Goal: Check status: Check status

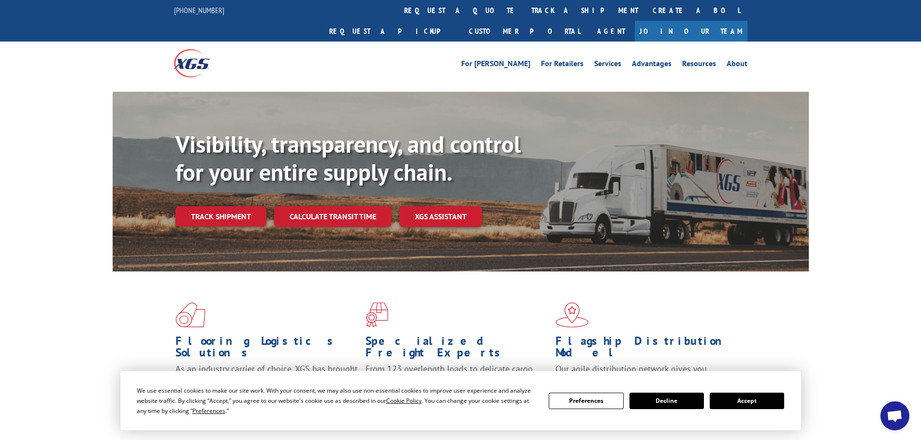
click at [746, 398] on button "Accept" at bounding box center [747, 401] width 74 height 16
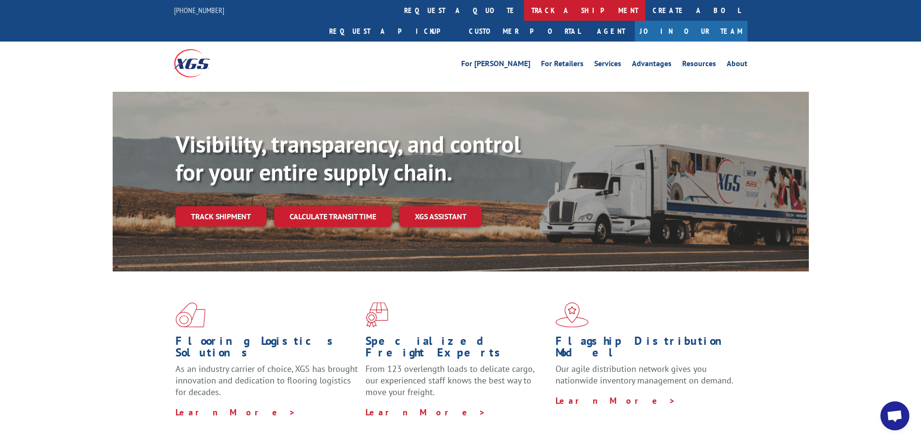
click at [524, 5] on link "track a shipment" at bounding box center [584, 10] width 121 height 21
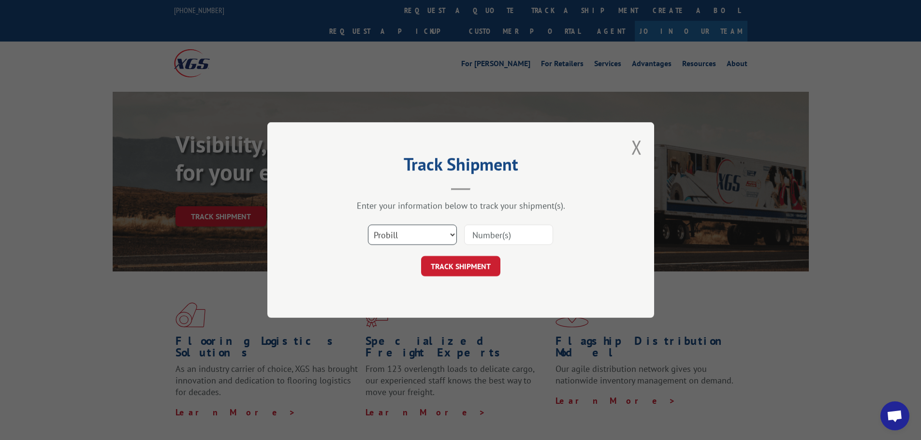
click at [415, 238] on select "Select category... Probill BOL PO" at bounding box center [412, 235] width 89 height 20
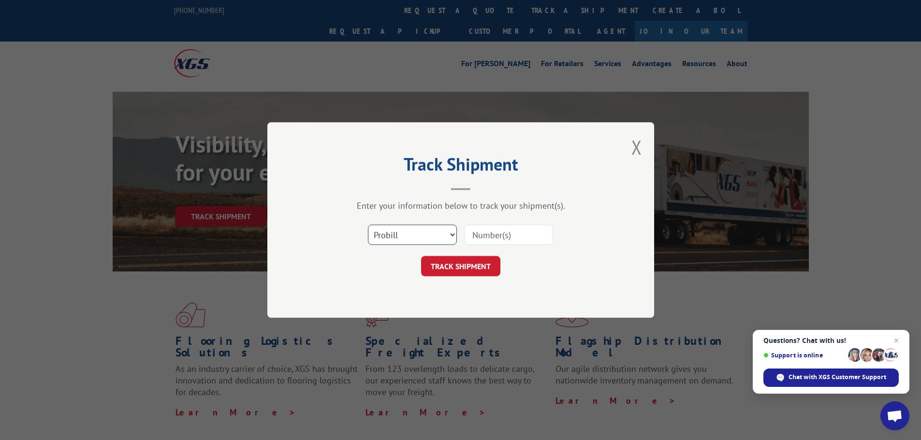
select select "bol"
click at [368, 225] on select "Select category... Probill BOL PO" at bounding box center [412, 235] width 89 height 20
click at [481, 236] on input at bounding box center [508, 235] width 89 height 20
paste input "2847358"
type input "2847358"
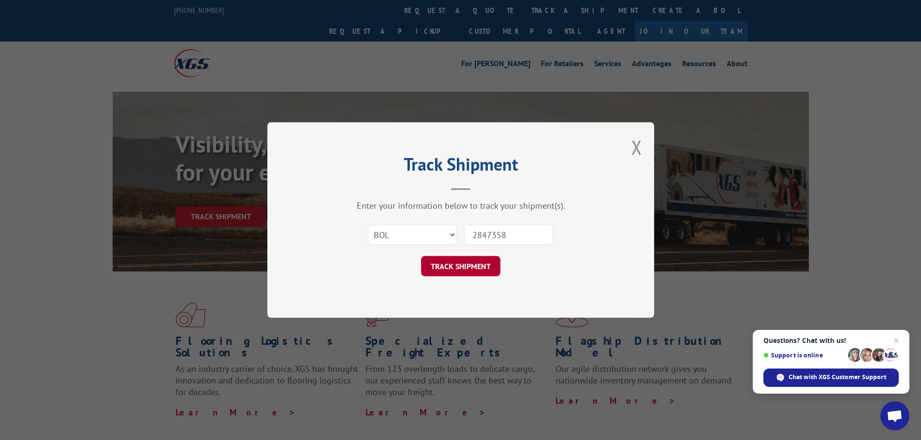
click at [488, 263] on button "TRACK SHIPMENT" at bounding box center [460, 266] width 79 height 20
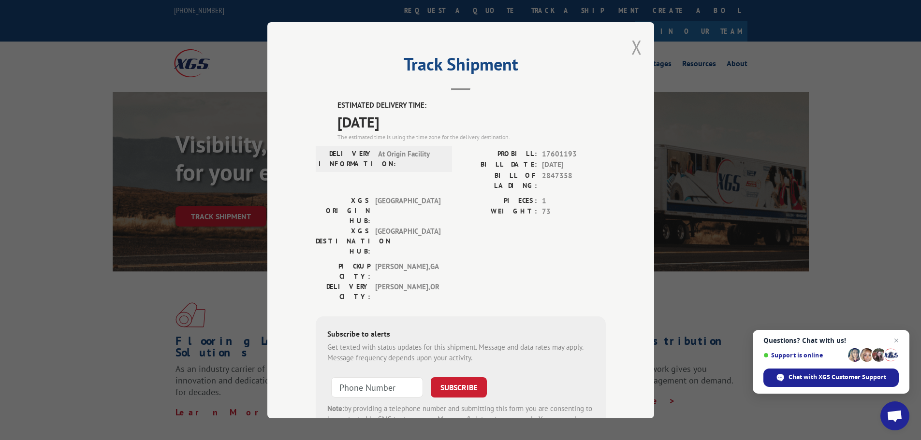
click at [631, 50] on button "Close modal" at bounding box center [636, 47] width 11 height 26
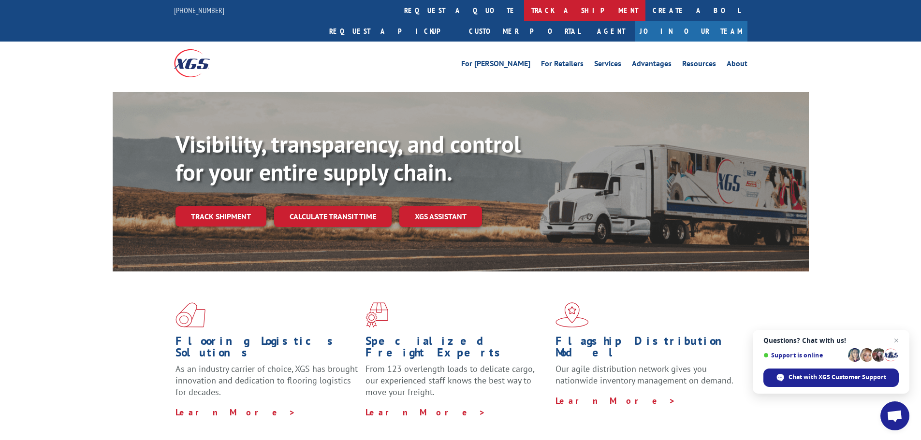
click at [524, 11] on link "track a shipment" at bounding box center [584, 10] width 121 height 21
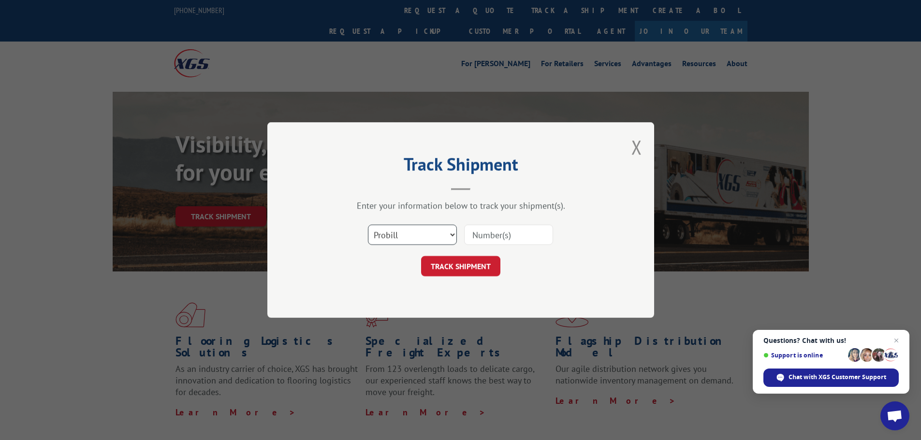
click at [427, 231] on select "Select category... Probill BOL PO" at bounding box center [412, 235] width 89 height 20
select select "bol"
click at [368, 225] on select "Select category... Probill BOL PO" at bounding box center [412, 235] width 89 height 20
click at [474, 238] on input at bounding box center [508, 235] width 89 height 20
paste input "6013186"
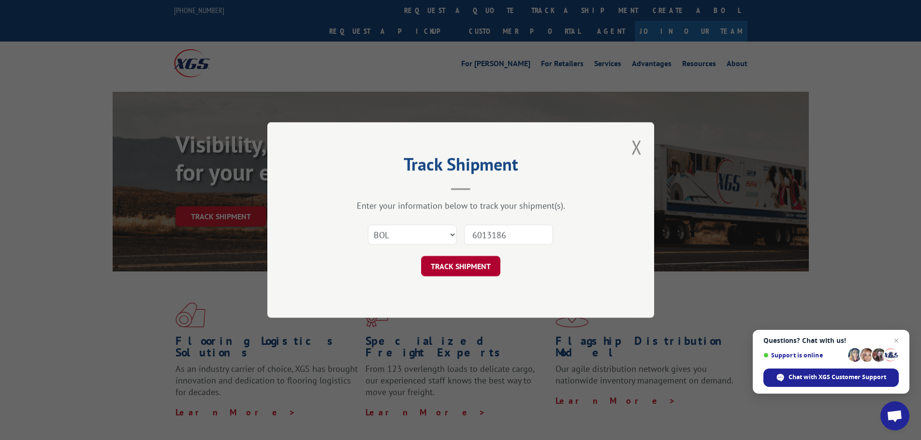
type input "6013186"
click at [475, 263] on button "TRACK SHIPMENT" at bounding box center [460, 266] width 79 height 20
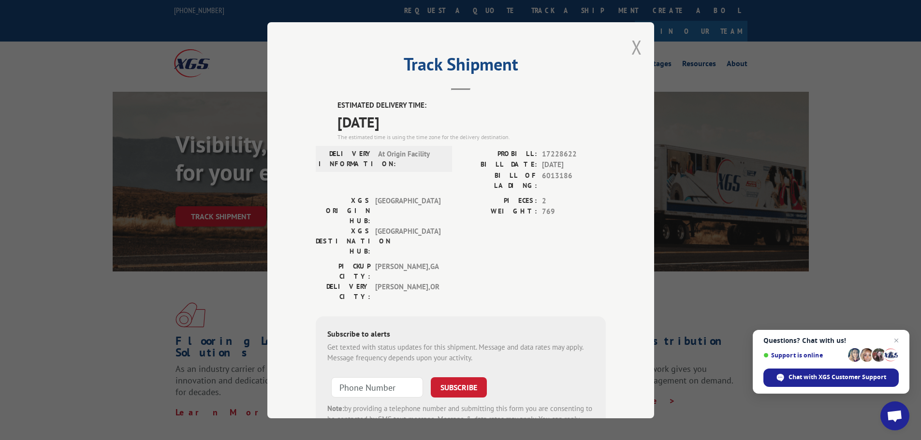
click at [633, 52] on button "Close modal" at bounding box center [636, 47] width 11 height 26
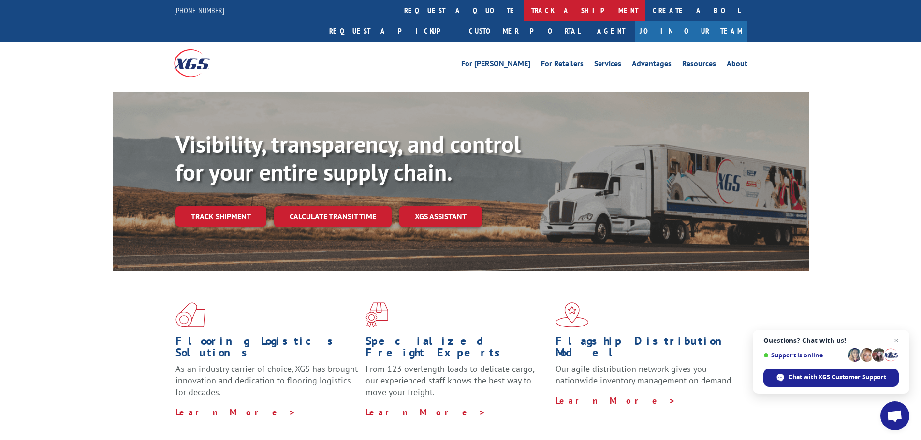
click at [524, 15] on link "track a shipment" at bounding box center [584, 10] width 121 height 21
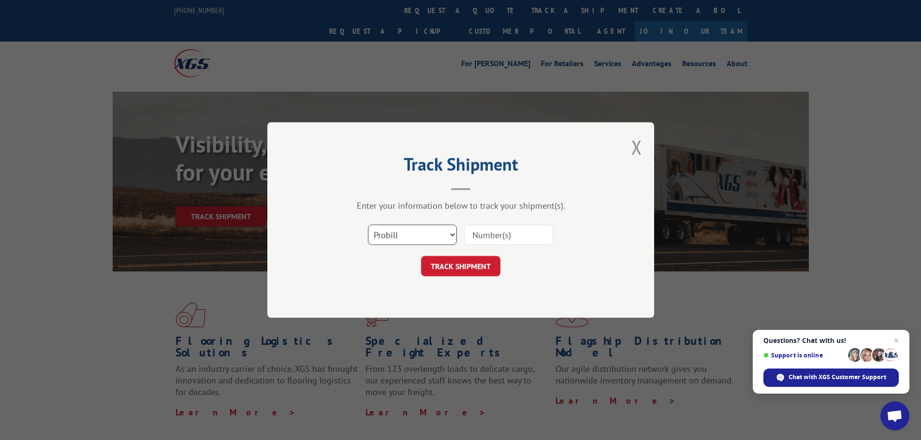
click at [419, 244] on select "Select category... Probill BOL PO" at bounding box center [412, 235] width 89 height 20
select select "bol"
click at [368, 225] on select "Select category... Probill BOL PO" at bounding box center [412, 235] width 89 height 20
click at [494, 236] on input at bounding box center [508, 235] width 89 height 20
paste input "6013246"
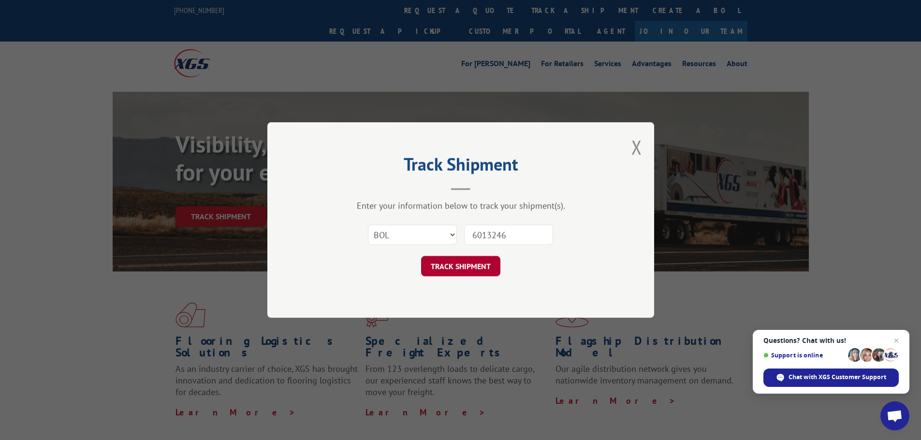
type input "6013246"
click at [486, 265] on button "TRACK SHIPMENT" at bounding box center [460, 266] width 79 height 20
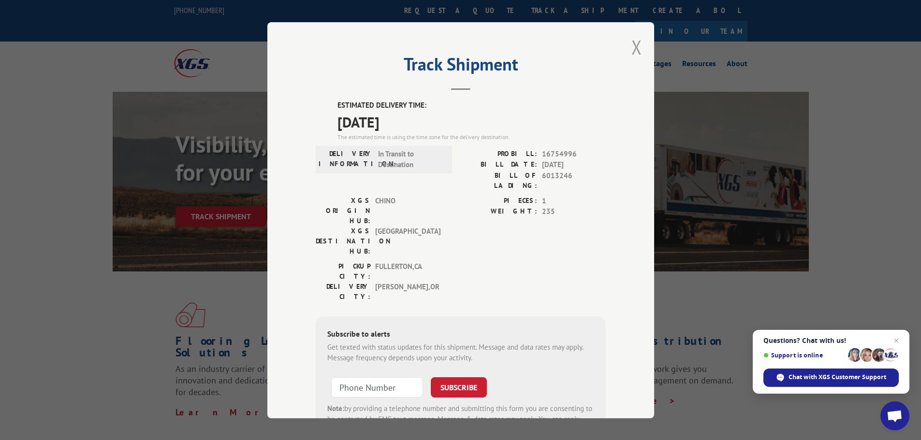
click at [631, 48] on button "Close modal" at bounding box center [636, 47] width 11 height 26
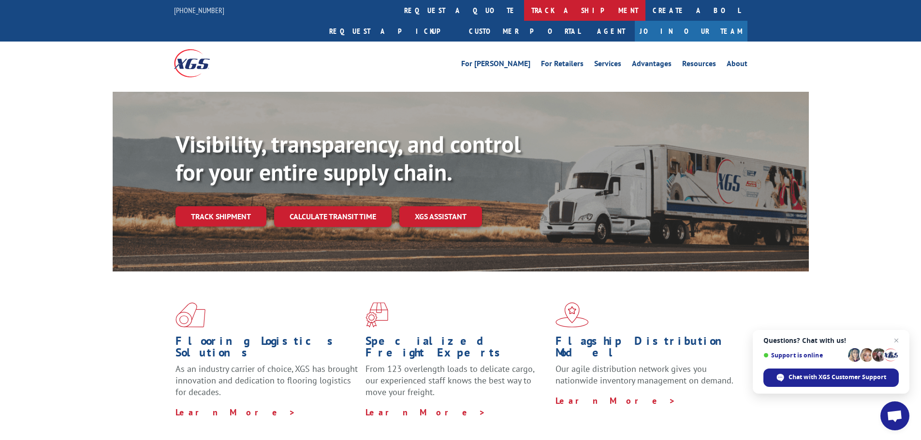
click at [524, 13] on link "track a shipment" at bounding box center [584, 10] width 121 height 21
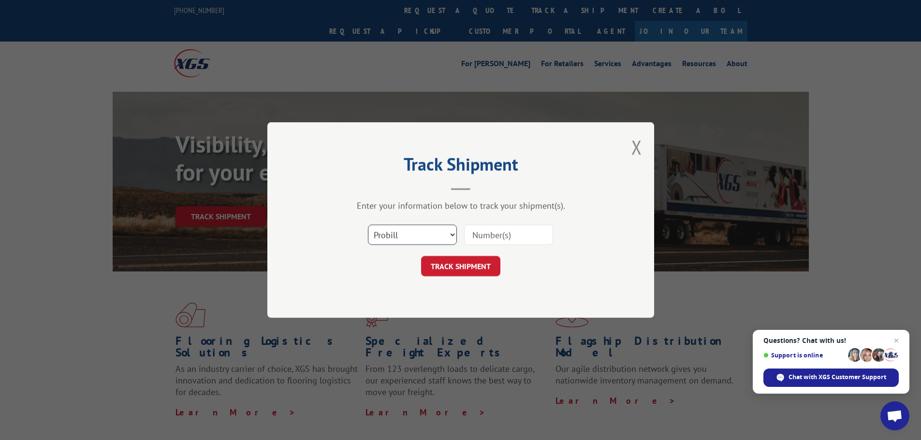
drag, startPoint x: 411, startPoint y: 232, endPoint x: 404, endPoint y: 244, distance: 14.1
click at [411, 232] on select "Select category... Probill BOL PO" at bounding box center [412, 235] width 89 height 20
select select "bol"
click at [368, 225] on select "Select category... Probill BOL PO" at bounding box center [412, 235] width 89 height 20
click at [473, 235] on input at bounding box center [508, 235] width 89 height 20
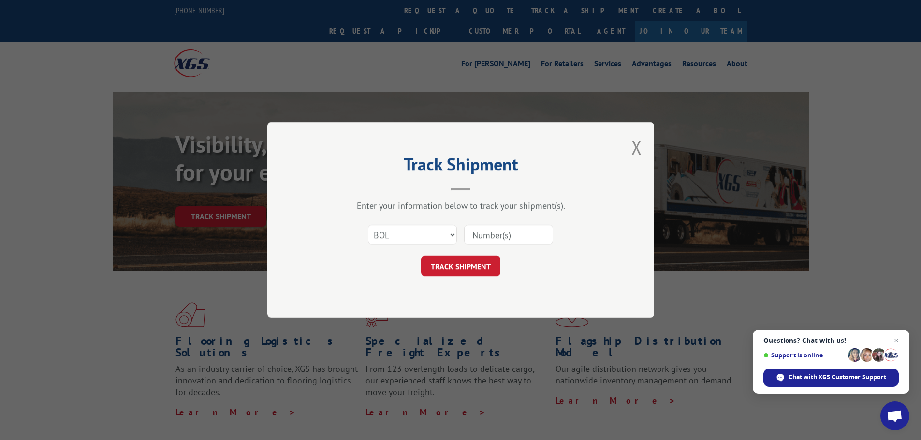
paste input "6013247"
type input "6013247"
click at [471, 266] on button "TRACK SHIPMENT" at bounding box center [460, 266] width 79 height 20
